Goal: Task Accomplishment & Management: Complete application form

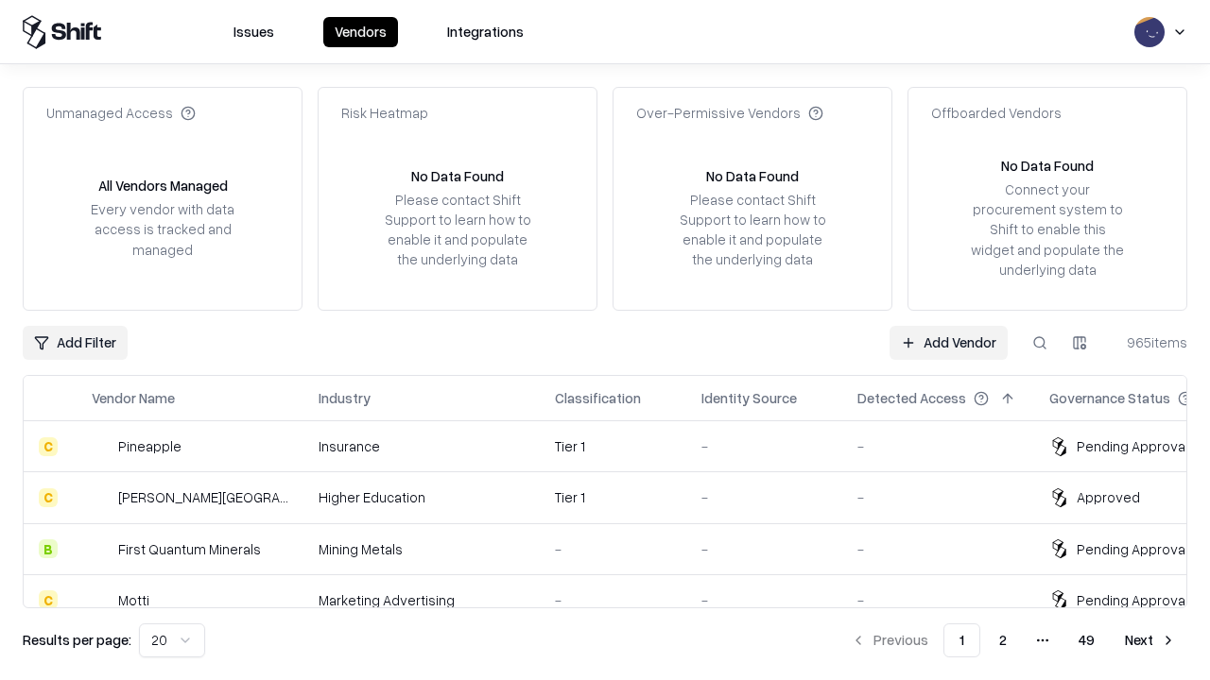
click at [948, 342] on link "Add Vendor" at bounding box center [948, 343] width 118 height 34
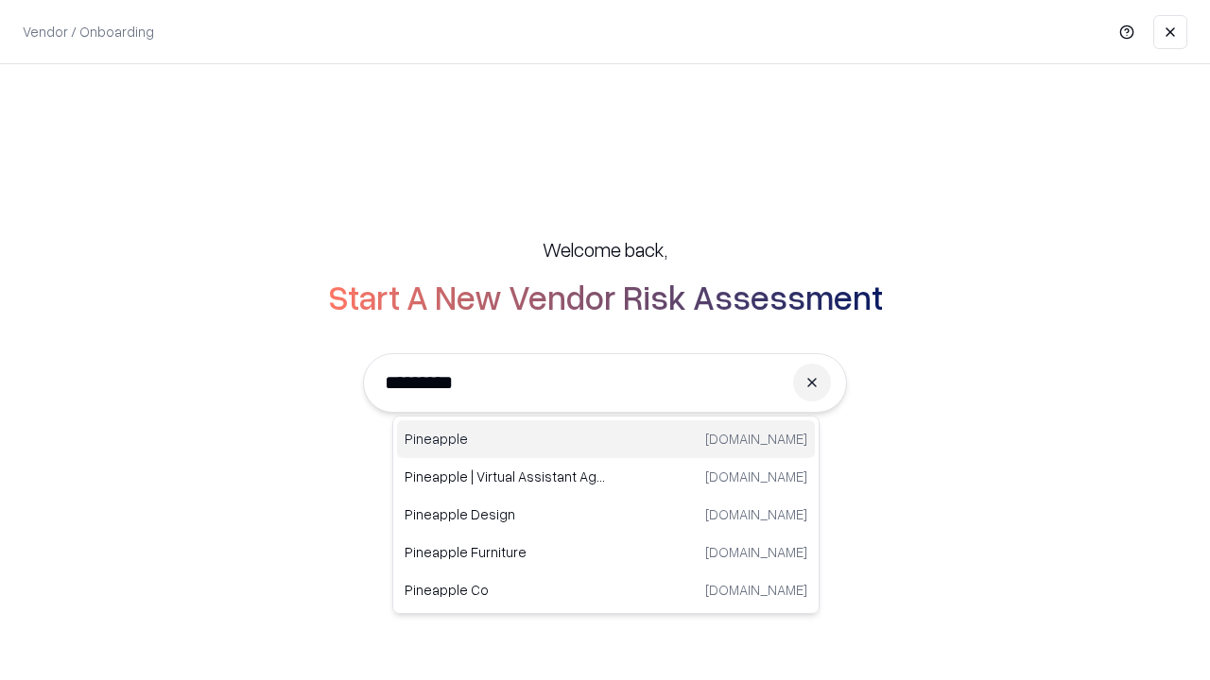
click at [606, 439] on div "Pineapple [DOMAIN_NAME]" at bounding box center [606, 439] width 418 height 38
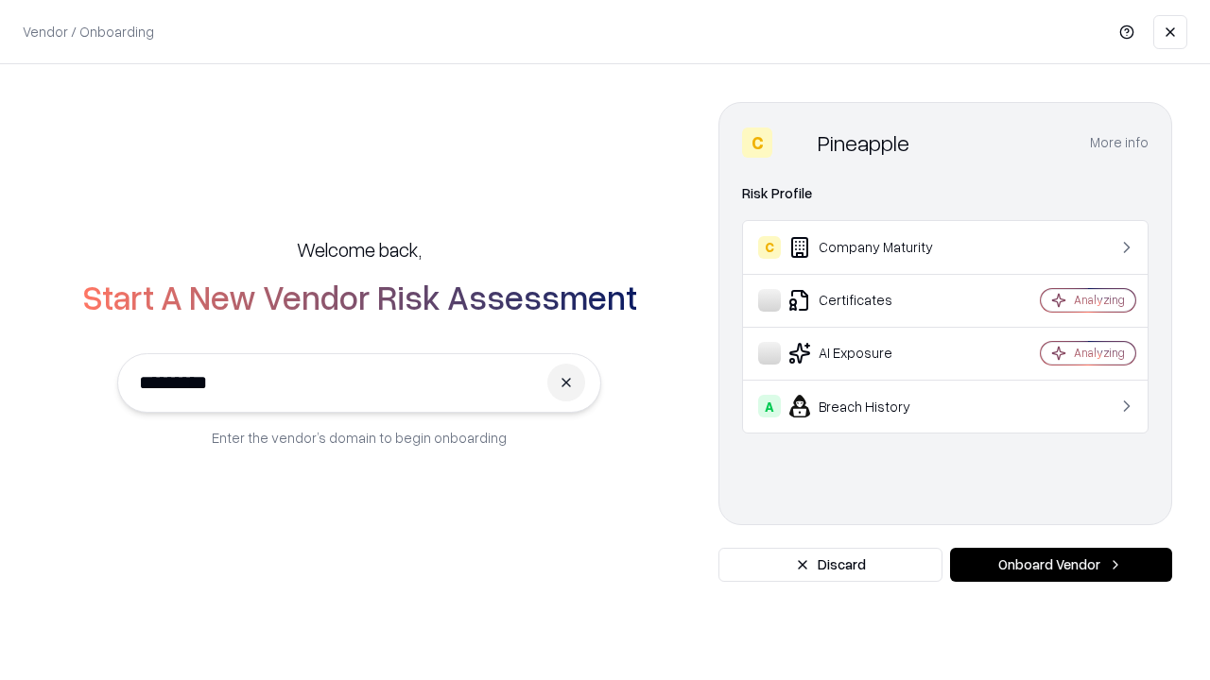
type input "*********"
click at [1060, 565] on button "Onboard Vendor" at bounding box center [1061, 565] width 222 height 34
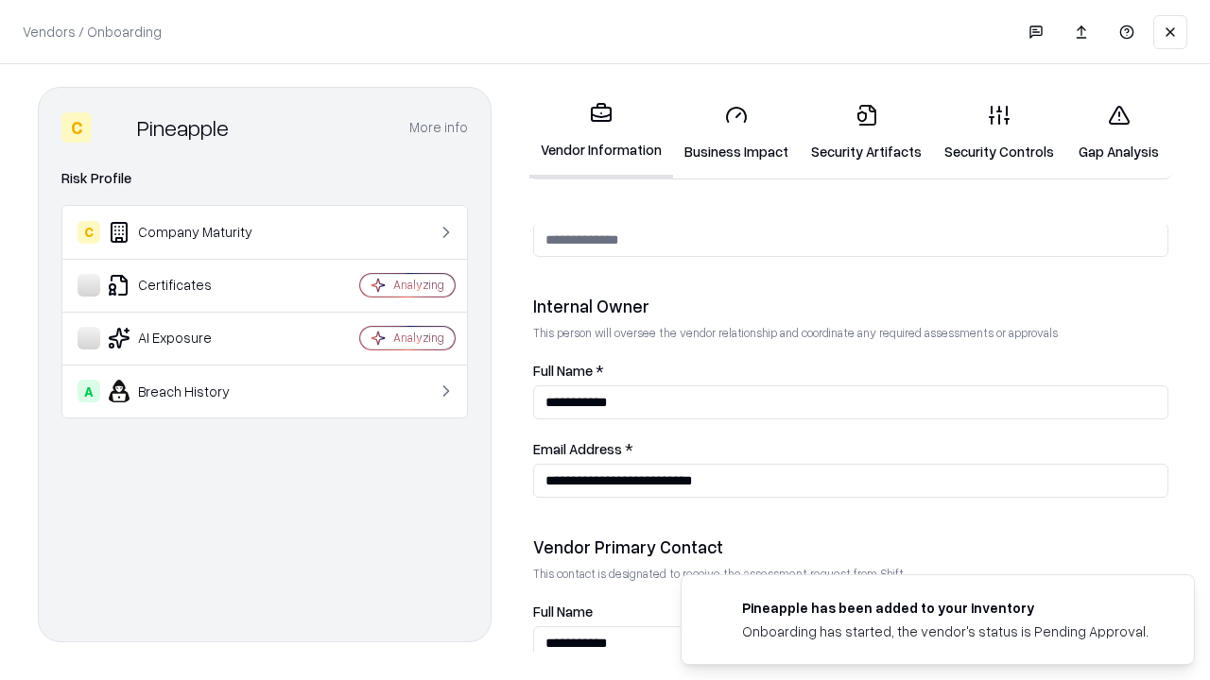
scroll to position [979, 0]
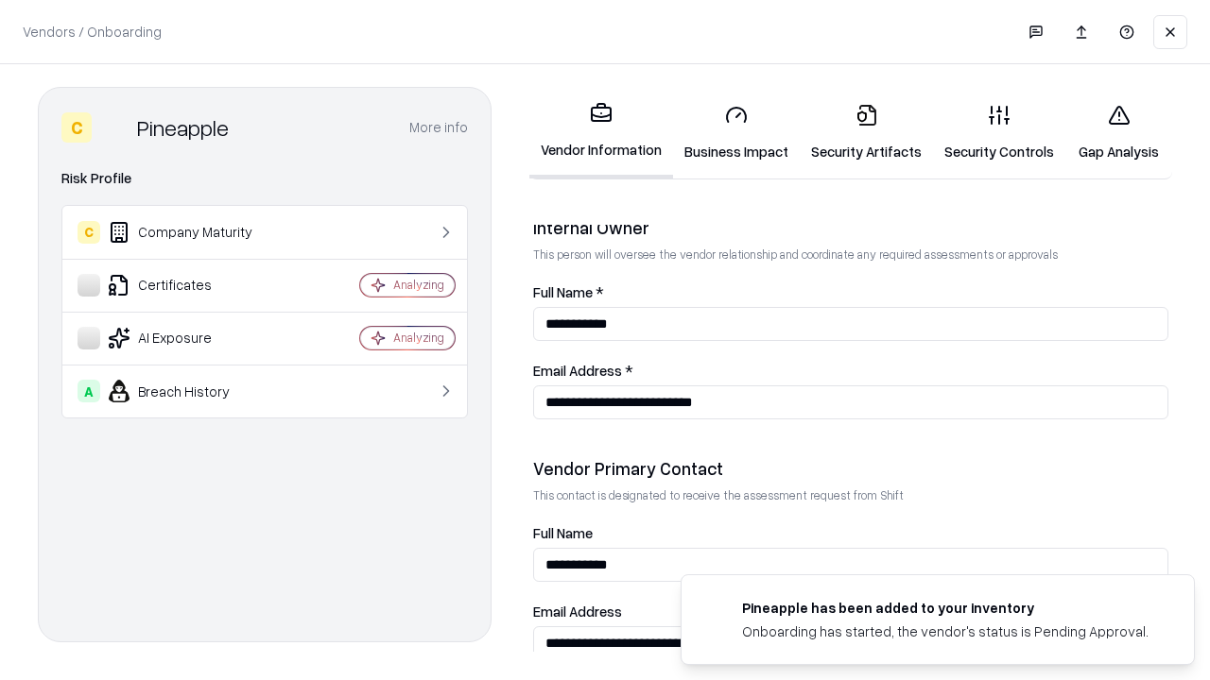
click at [736, 132] on link "Business Impact" at bounding box center [736, 133] width 127 height 88
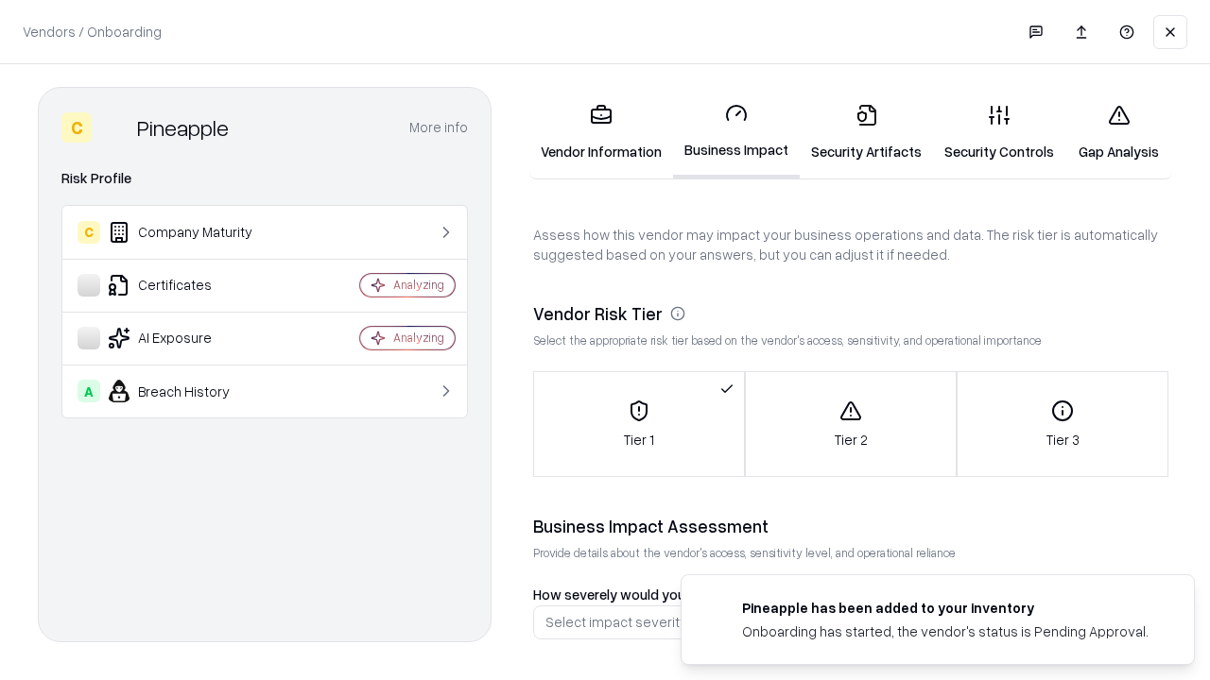
click at [866, 132] on link "Security Artifacts" at bounding box center [865, 133] width 133 height 88
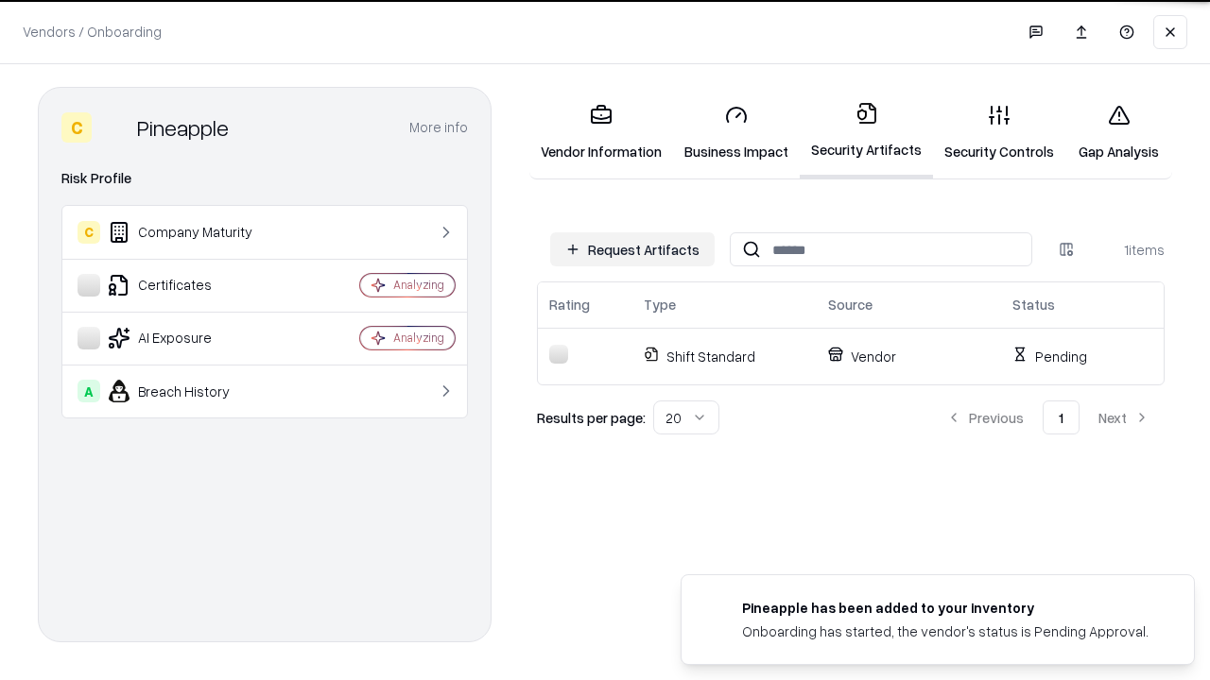
click at [632, 249] on button "Request Artifacts" at bounding box center [632, 249] width 164 height 34
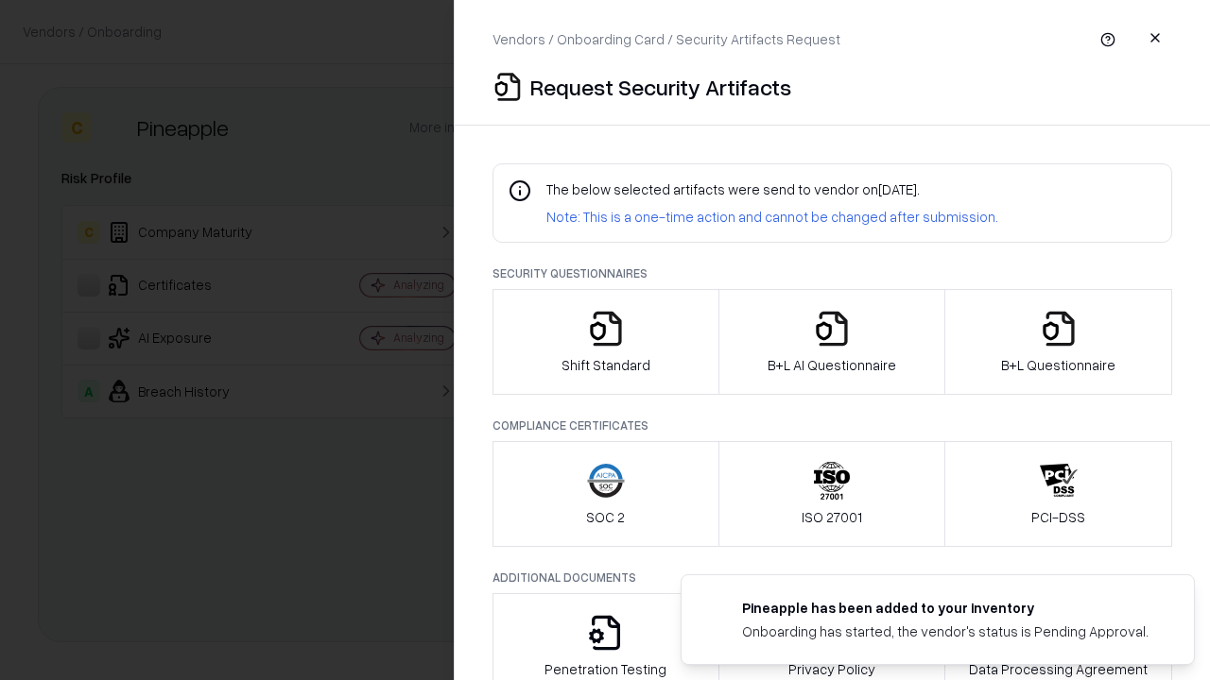
click at [605, 342] on icon "button" at bounding box center [606, 329] width 38 height 38
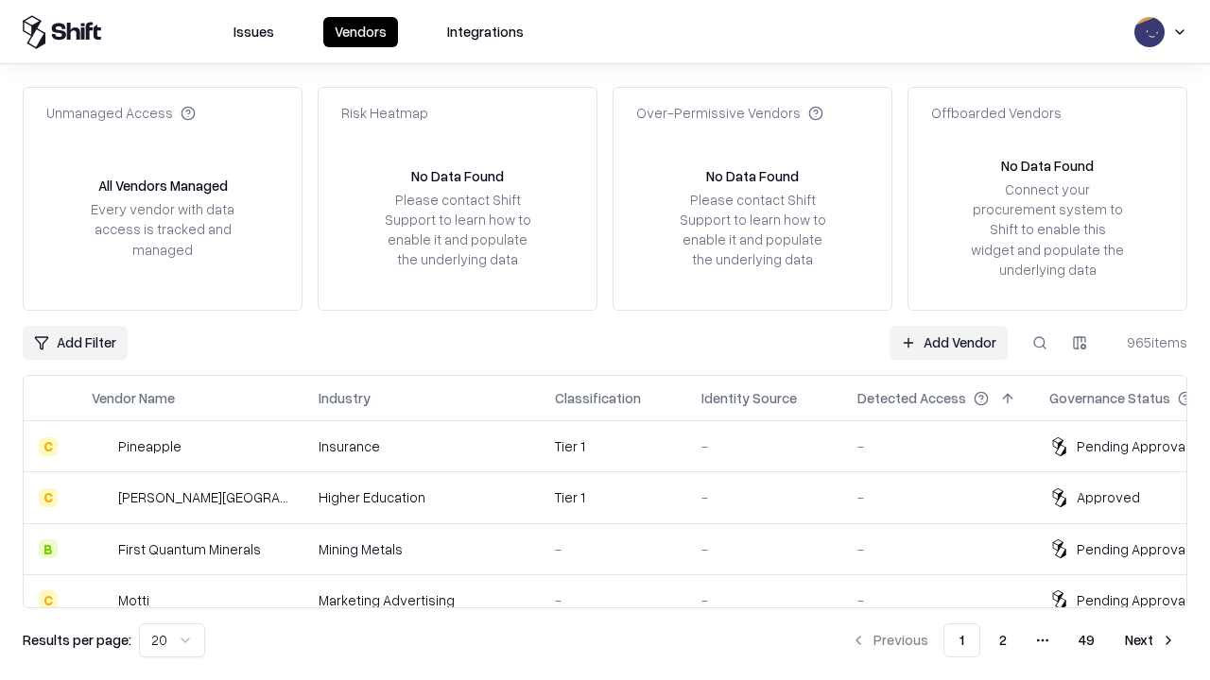
click at [948, 342] on link "Add Vendor" at bounding box center [948, 343] width 118 height 34
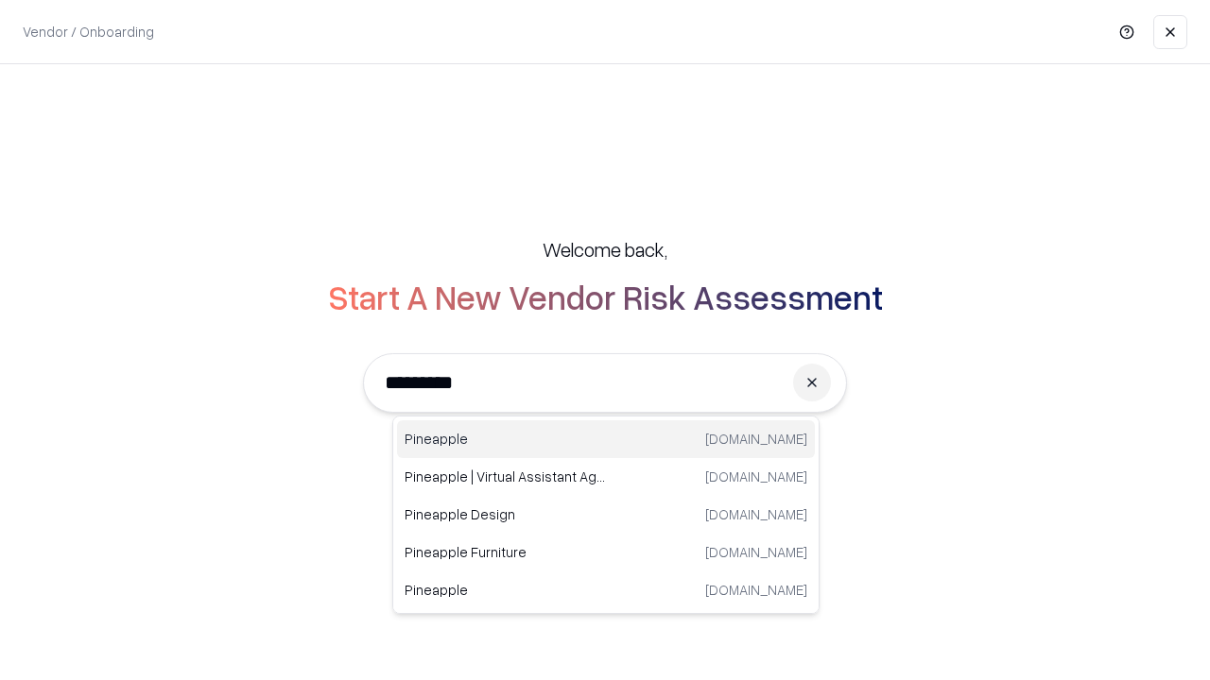
click at [606, 439] on div "Pineapple [DOMAIN_NAME]" at bounding box center [606, 439] width 418 height 38
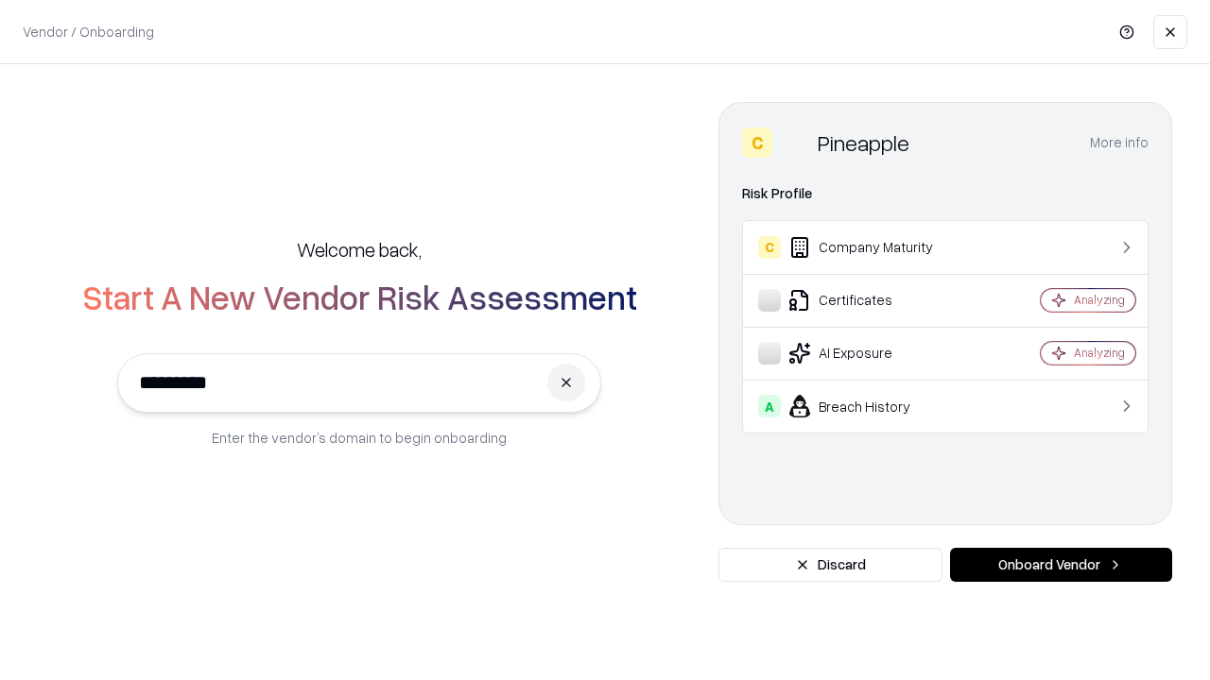
type input "*********"
click at [1060, 565] on button "Onboard Vendor" at bounding box center [1061, 565] width 222 height 34
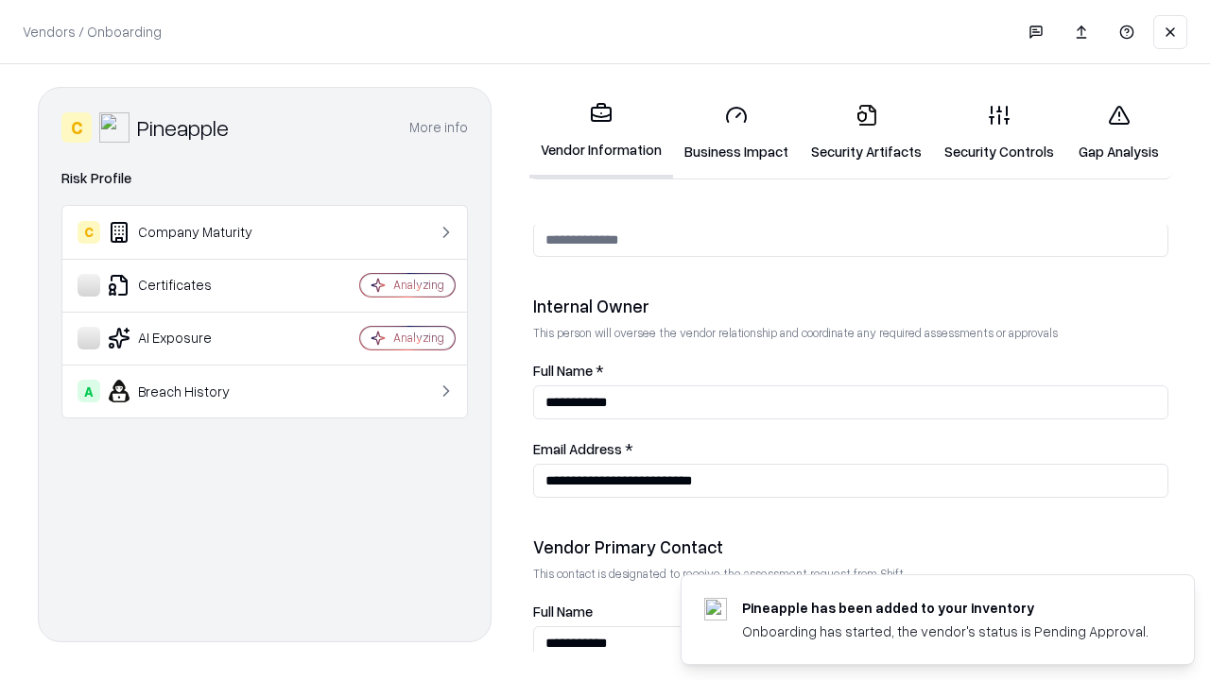
scroll to position [979, 0]
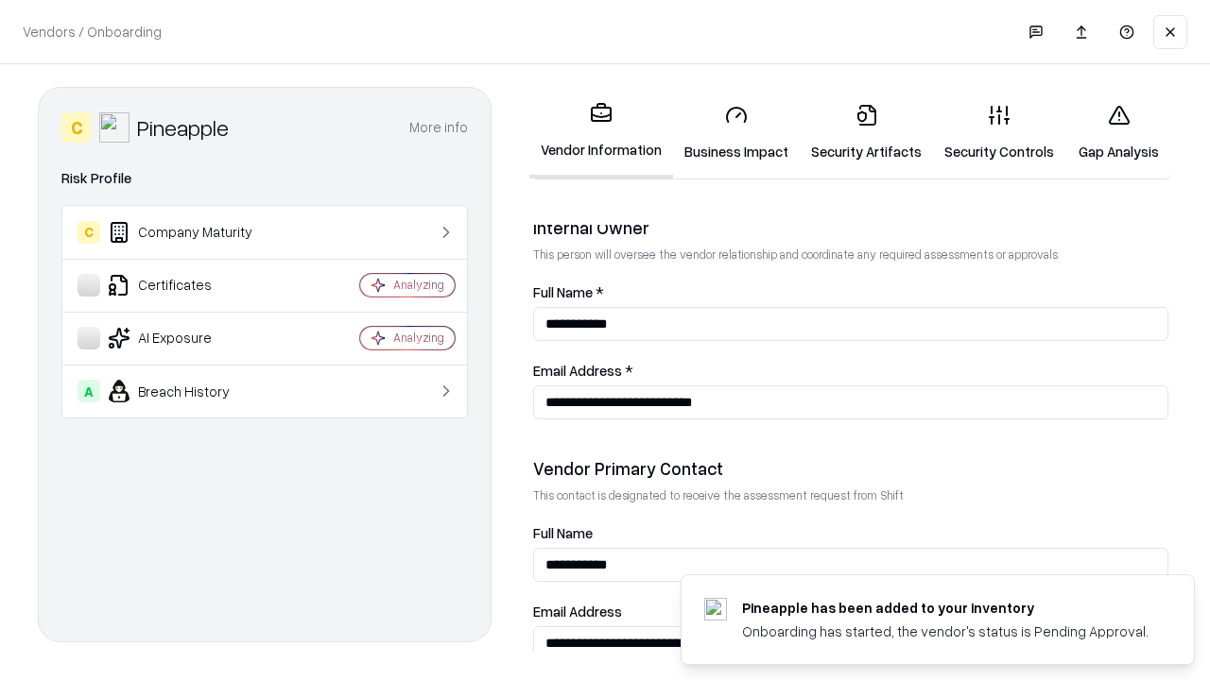
click at [1118, 132] on link "Gap Analysis" at bounding box center [1118, 133] width 107 height 88
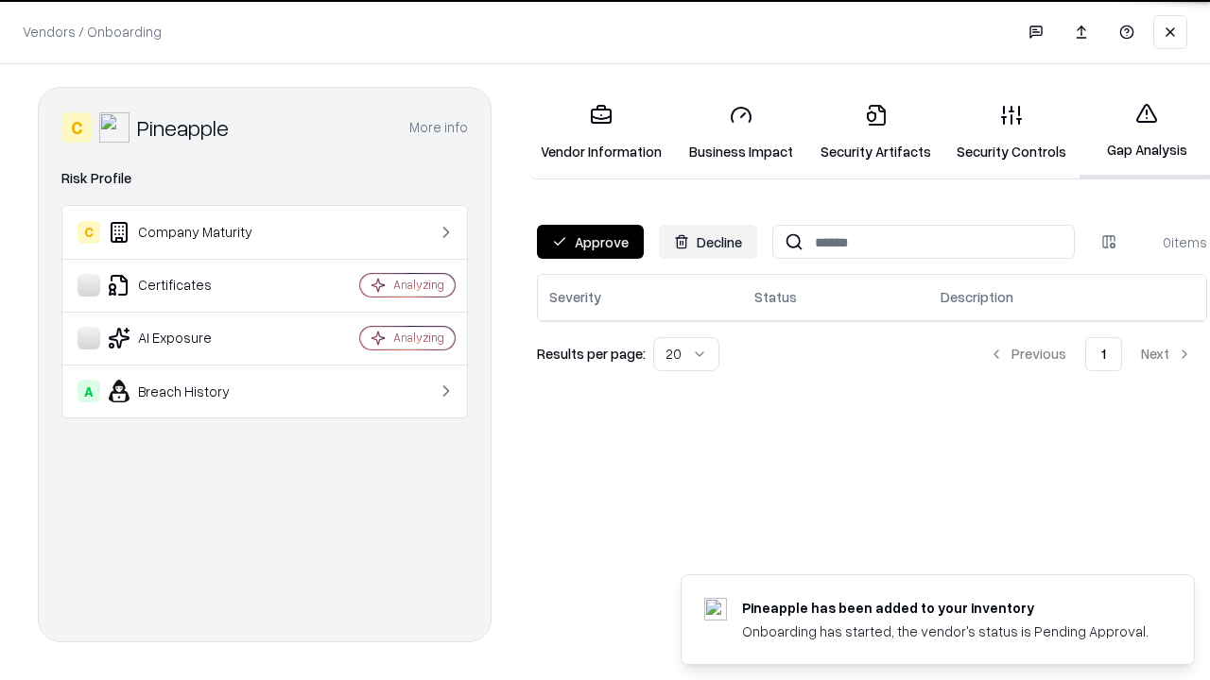
click at [590, 242] on button "Approve" at bounding box center [590, 242] width 107 height 34
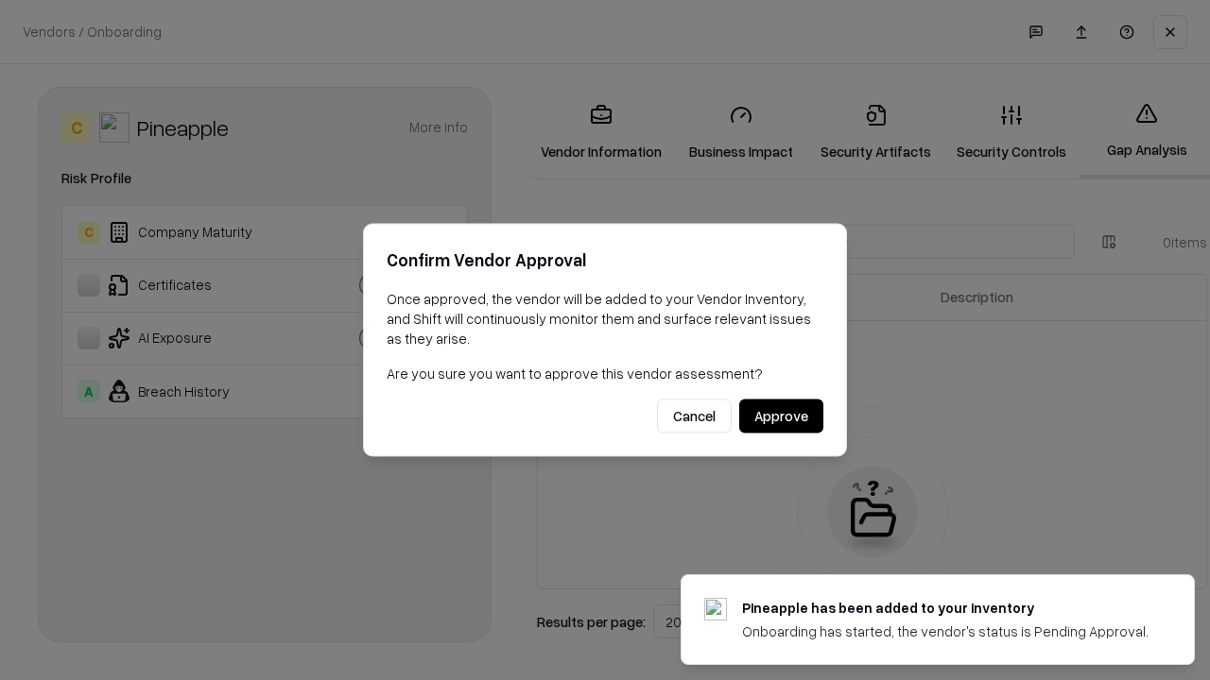
click at [781, 416] on button "Approve" at bounding box center [781, 417] width 84 height 34
